Goal: Task Accomplishment & Management: Use online tool/utility

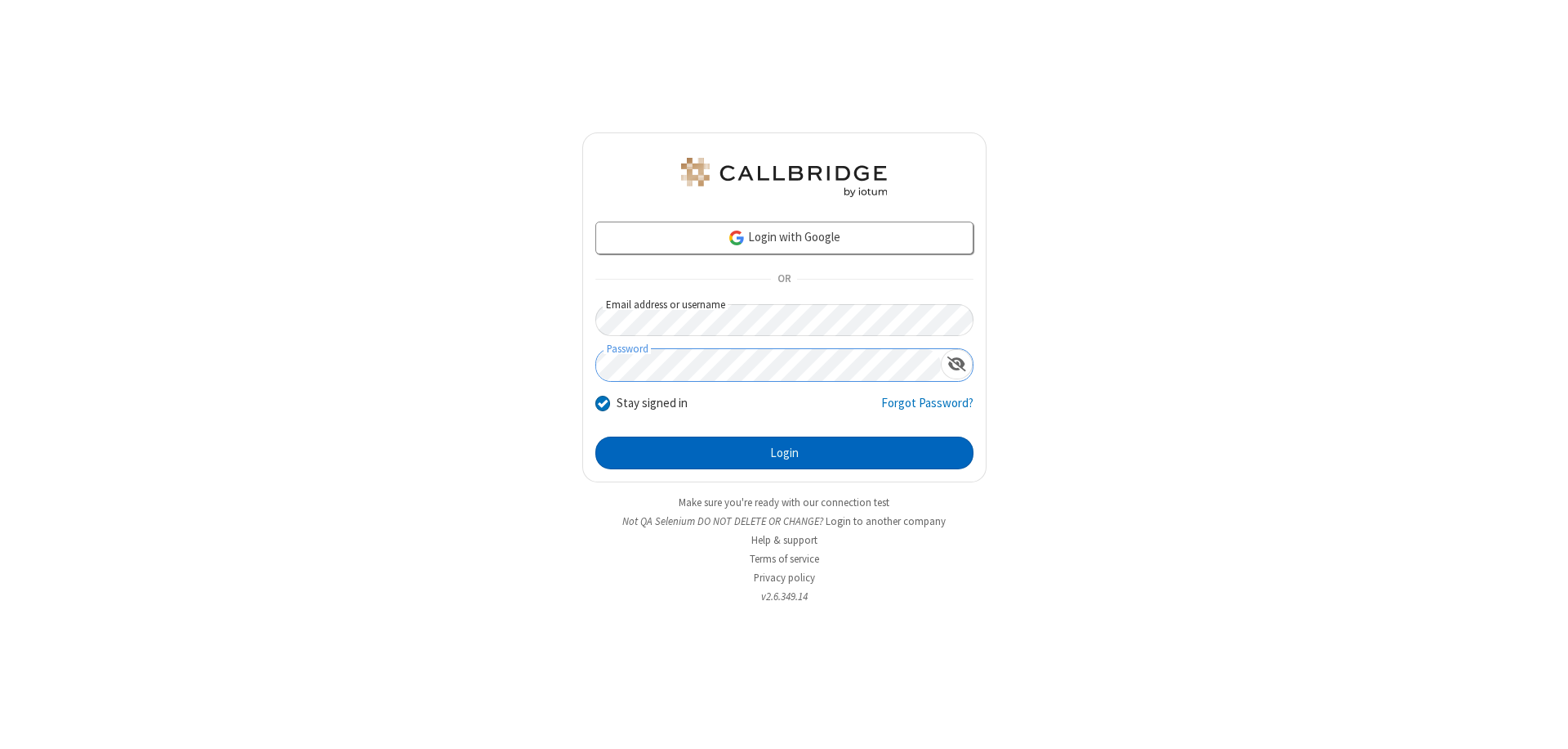
click at [784, 453] on button "Login" at bounding box center [784, 453] width 378 height 33
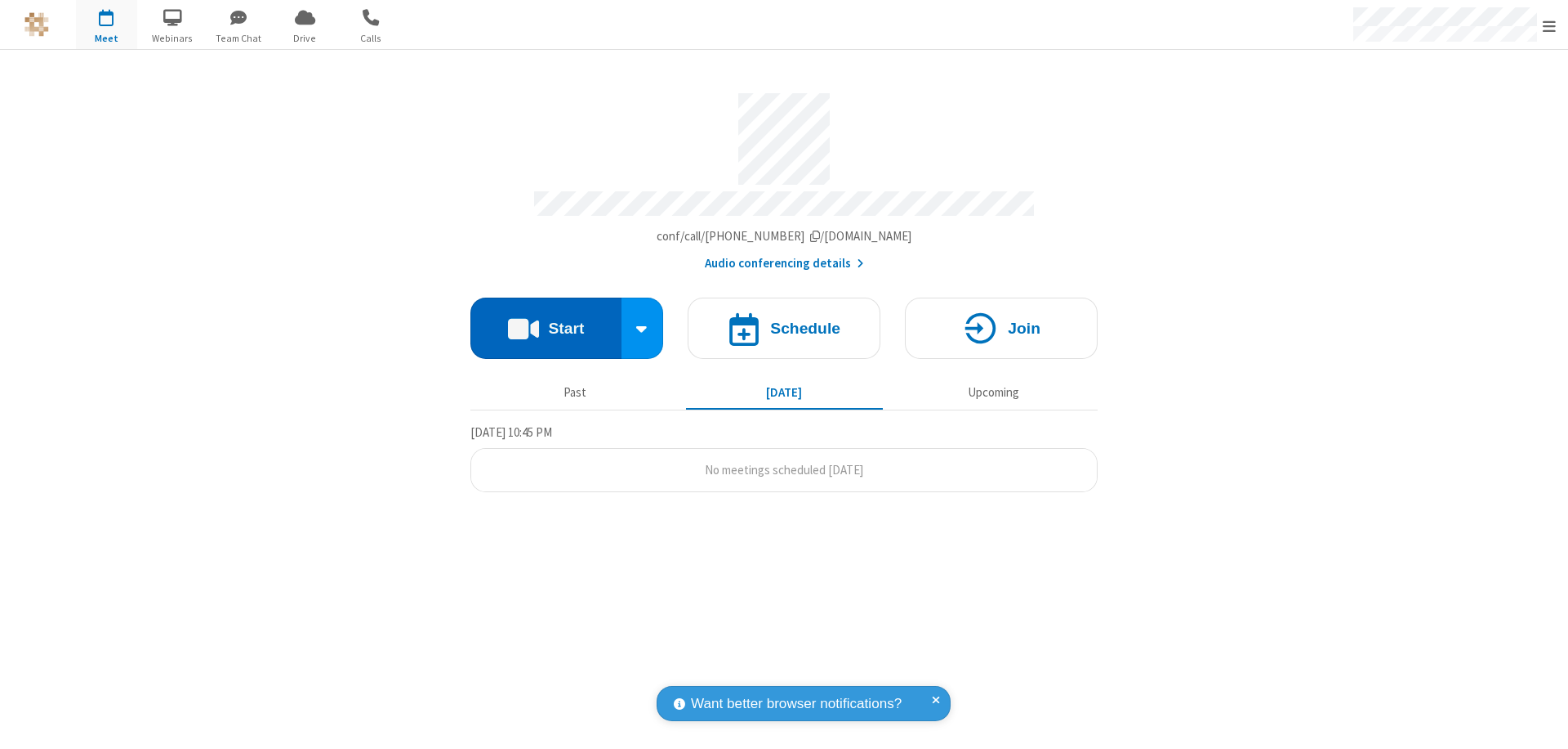
click at [545, 320] on button "Start" at bounding box center [546, 327] width 151 height 61
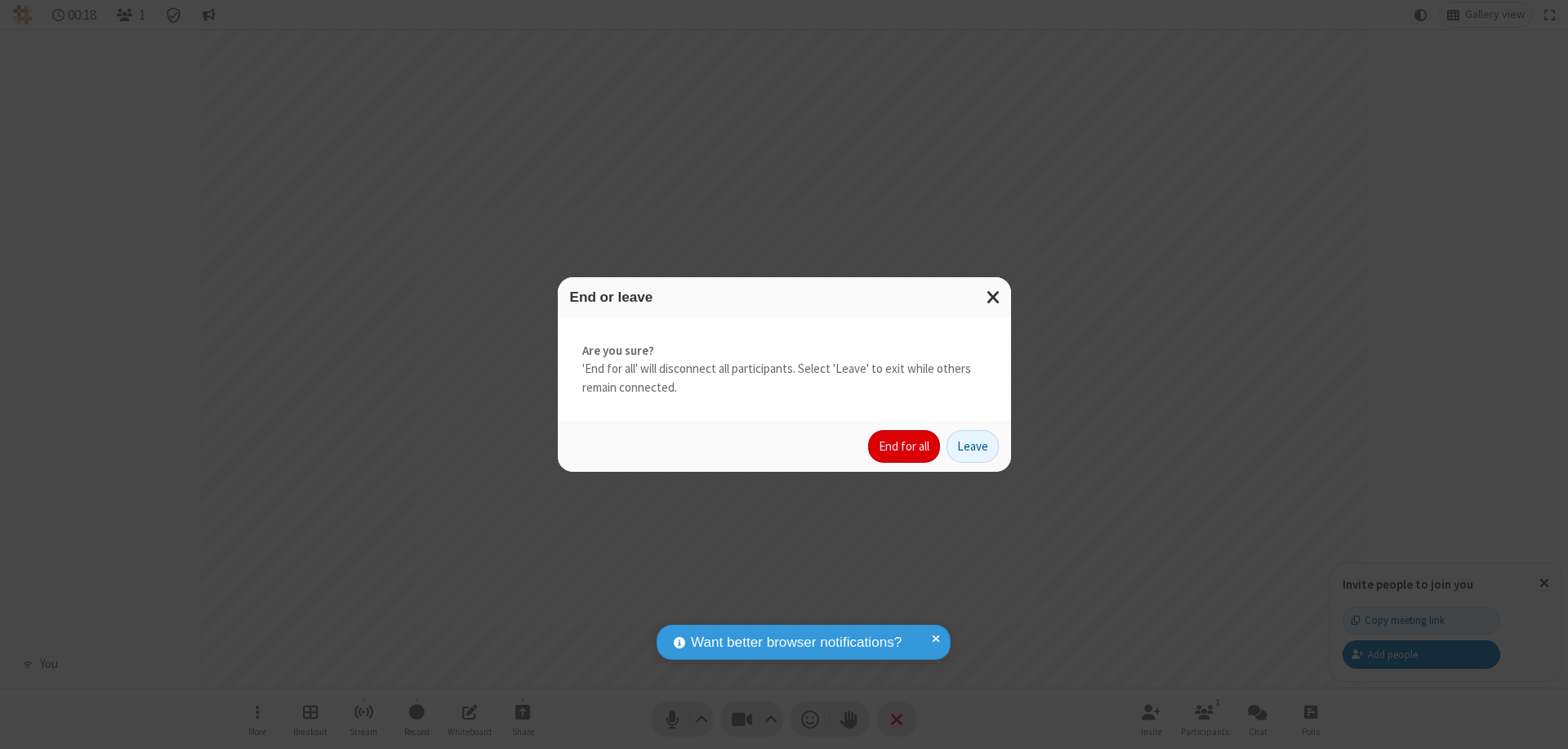
click at [906, 446] on button "End for all" at bounding box center [904, 445] width 72 height 33
